Goal: Task Accomplishment & Management: Use online tool/utility

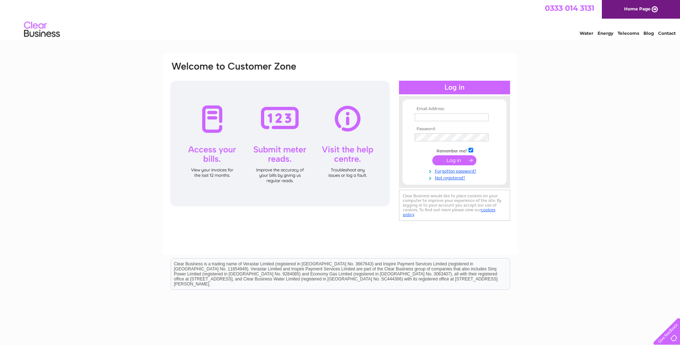
type input "accounts@campbell-gibson.co.uk"
click at [453, 158] on input "submit" at bounding box center [454, 160] width 44 height 10
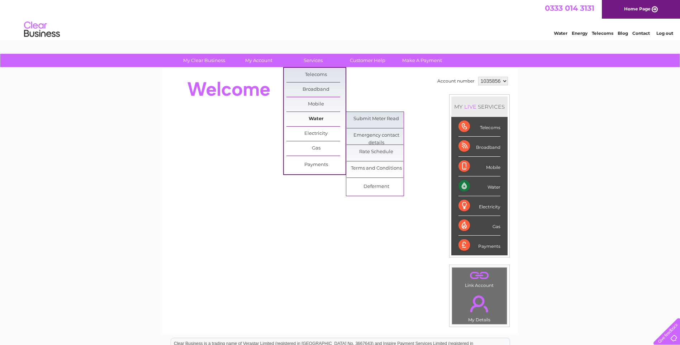
click at [316, 115] on link "Water" at bounding box center [316, 119] width 59 height 14
click at [365, 119] on link "Submit Meter Read" at bounding box center [376, 119] width 59 height 14
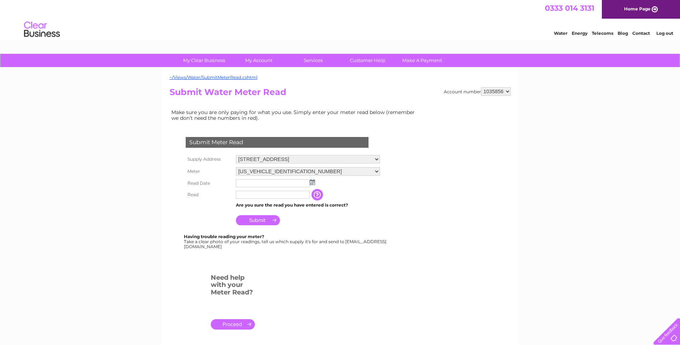
click at [312, 183] on img at bounding box center [312, 182] width 5 height 6
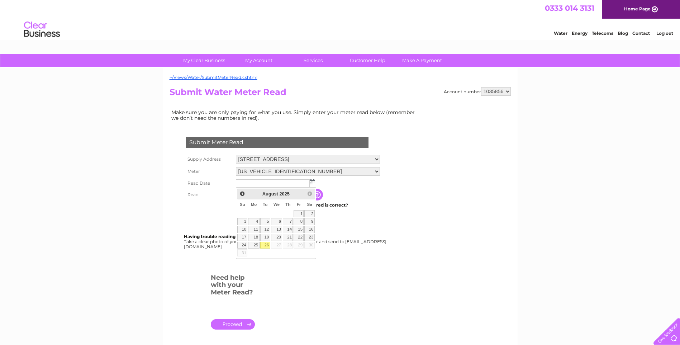
click at [267, 246] on link "26" at bounding box center [265, 245] width 10 height 7
type input "2025/08/26"
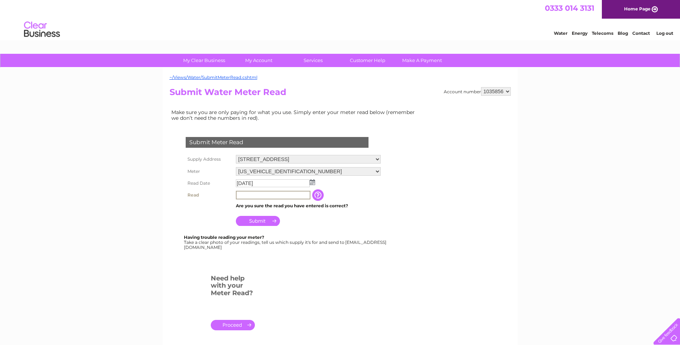
click at [256, 196] on input "text" at bounding box center [273, 195] width 75 height 9
type input "01492"
click at [256, 221] on input "Submit" at bounding box center [258, 221] width 44 height 10
